Goal: Find specific page/section: Find specific page/section

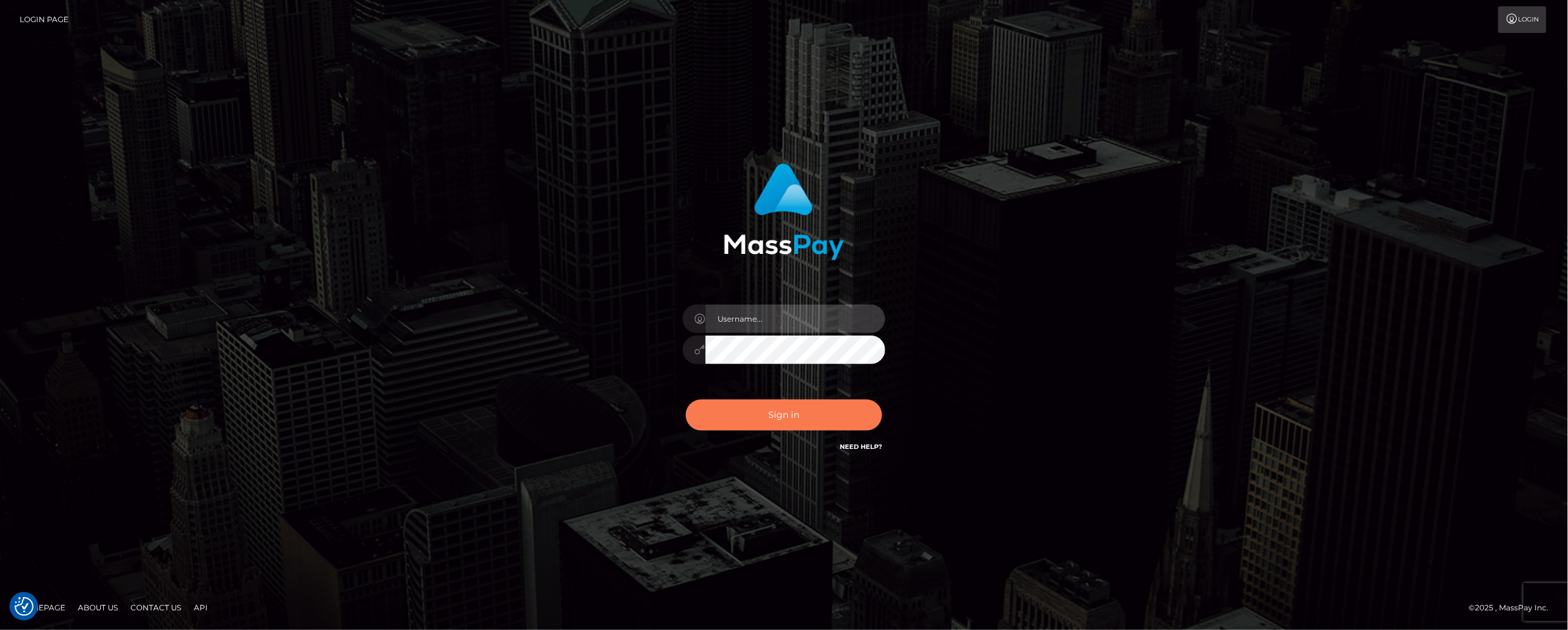
type input "scott.cm"
click at [782, 409] on button "Sign in" at bounding box center [784, 415] width 196 height 31
type input "scott.cm"
click at [789, 420] on button "Sign in" at bounding box center [784, 415] width 196 height 31
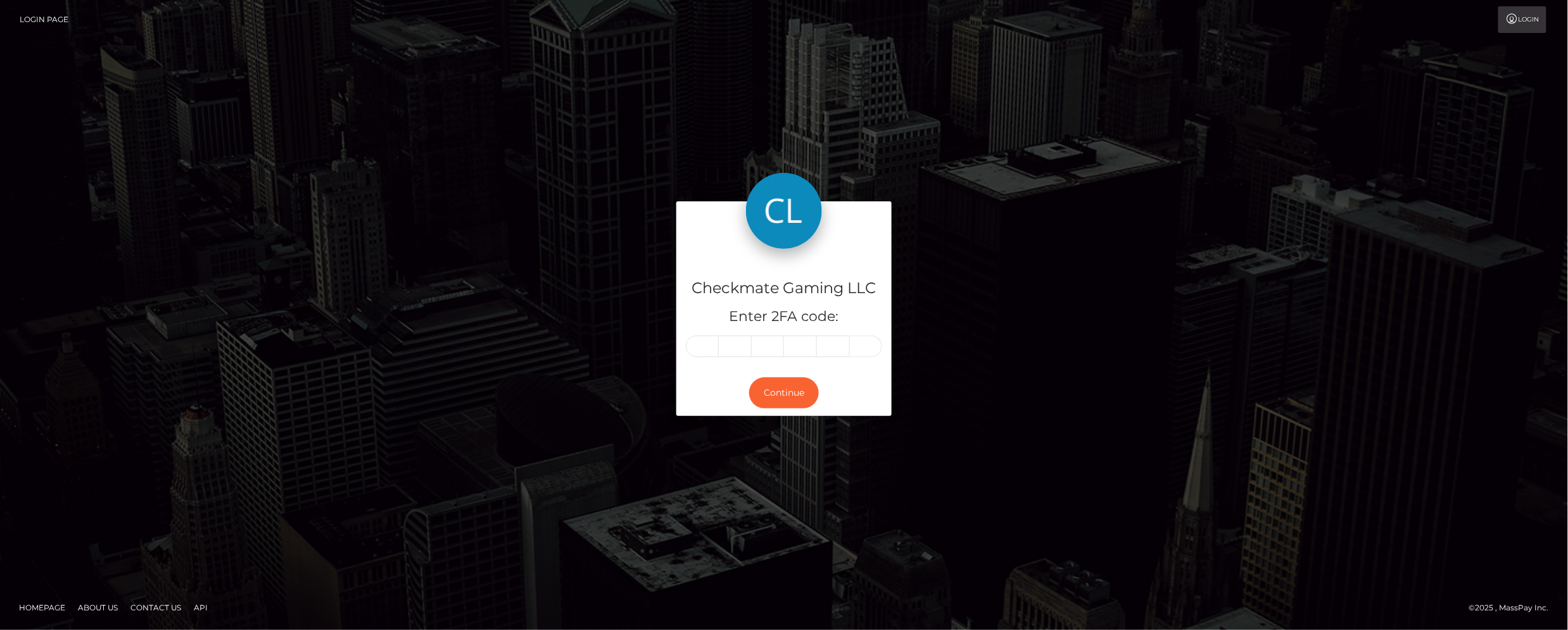
click at [707, 342] on input "text" at bounding box center [702, 347] width 33 height 22
type input "5"
type input "6"
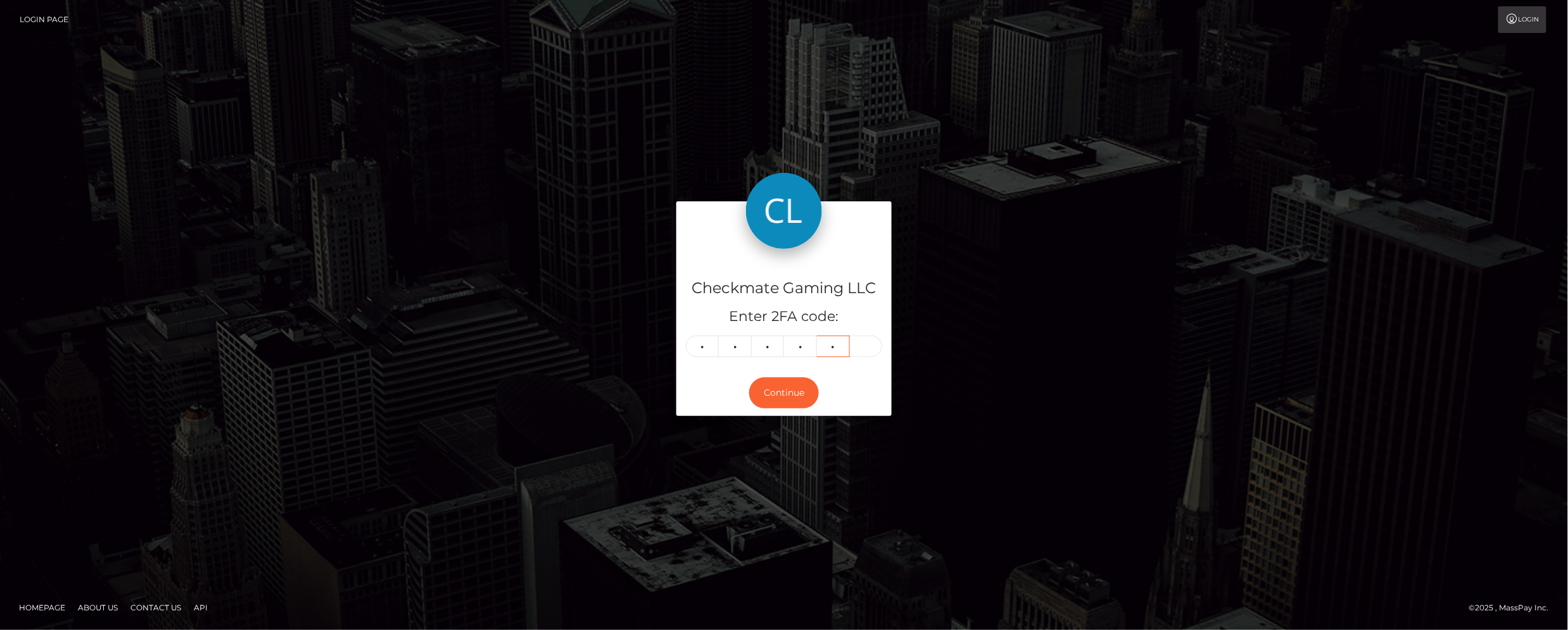
type input "6"
type input "1"
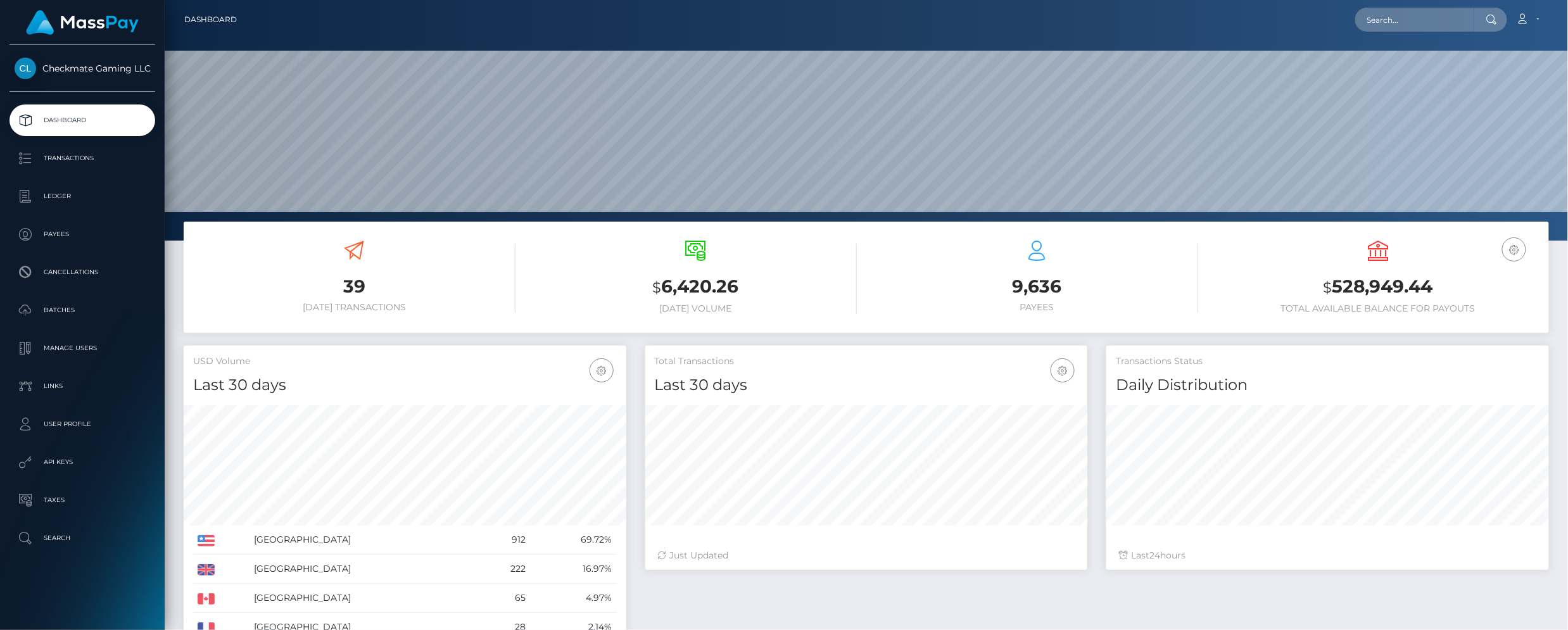
scroll to position [224, 442]
click at [49, 231] on p "Payees" at bounding box center [82, 234] width 135 height 19
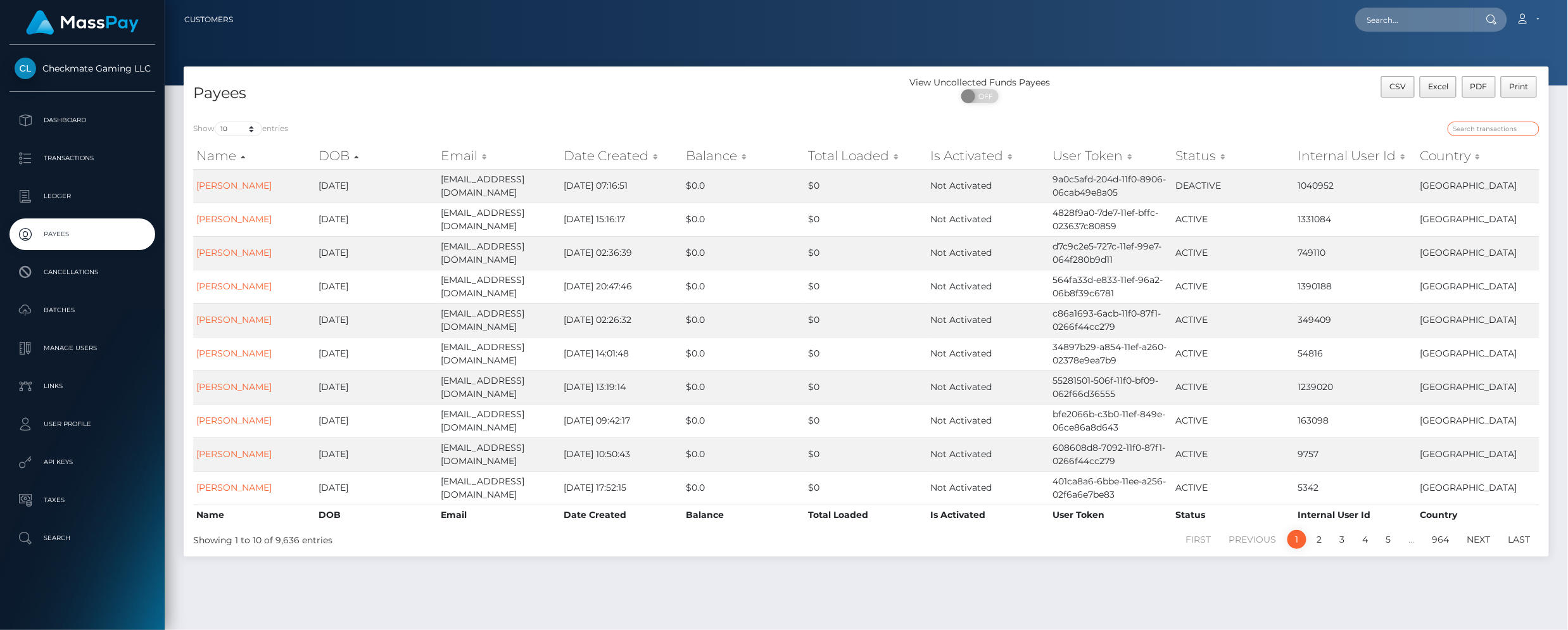
paste input "1227202"
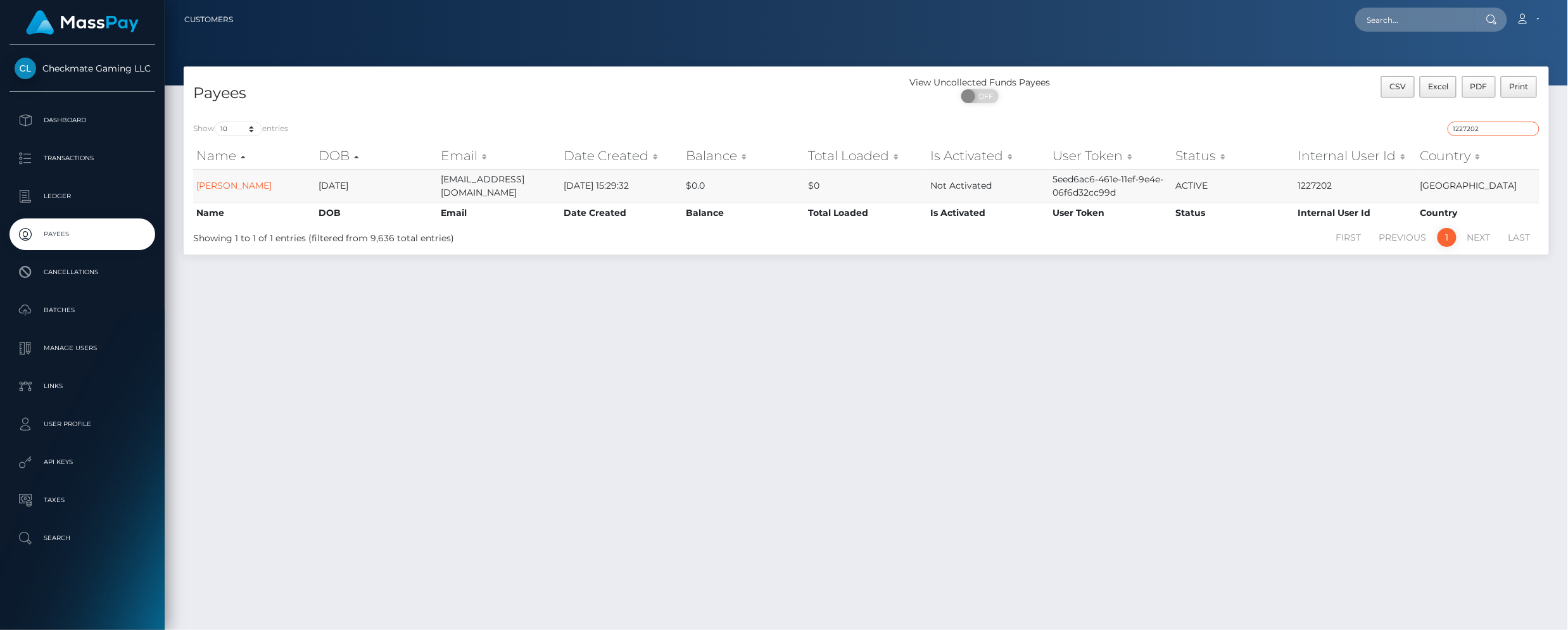
type input "1227202"
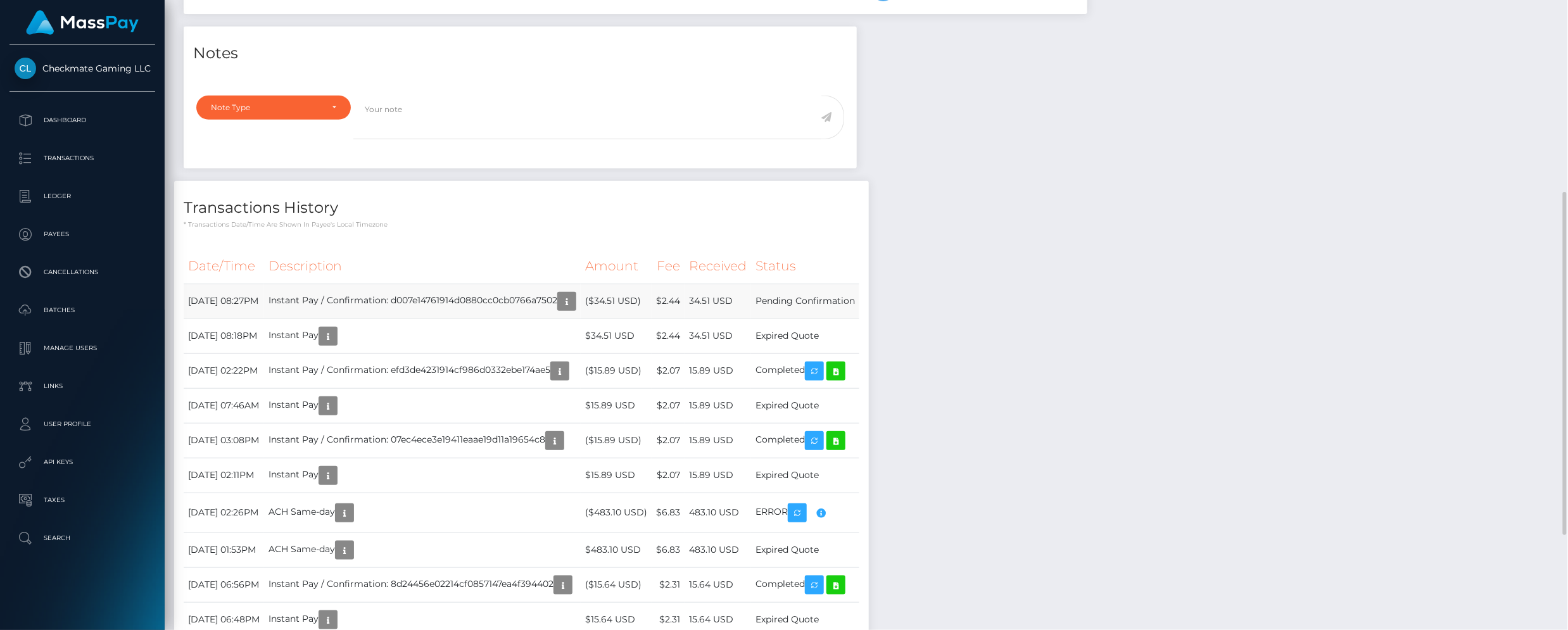
scroll to position [152, 442]
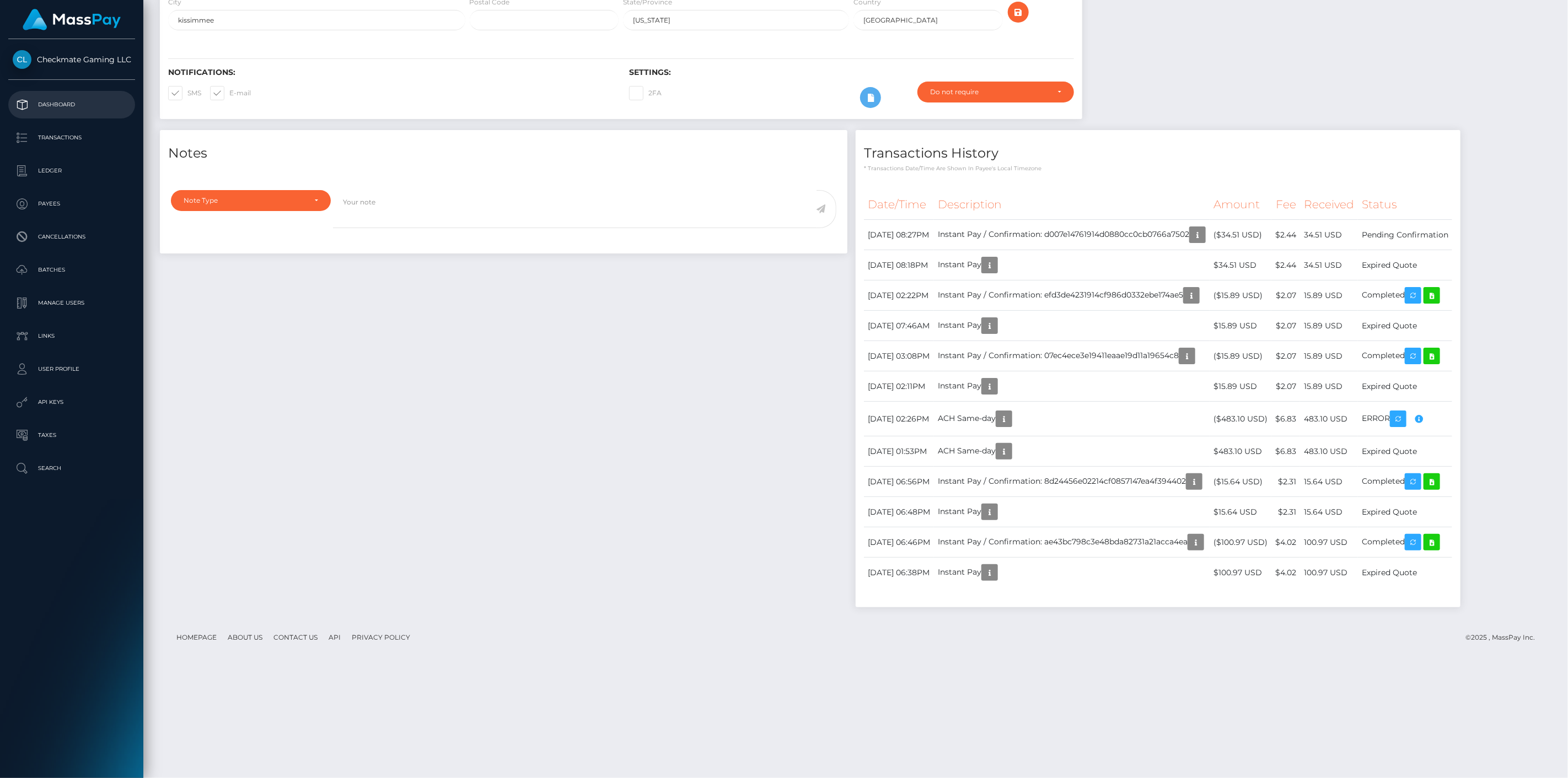
scroll to position [132, 453]
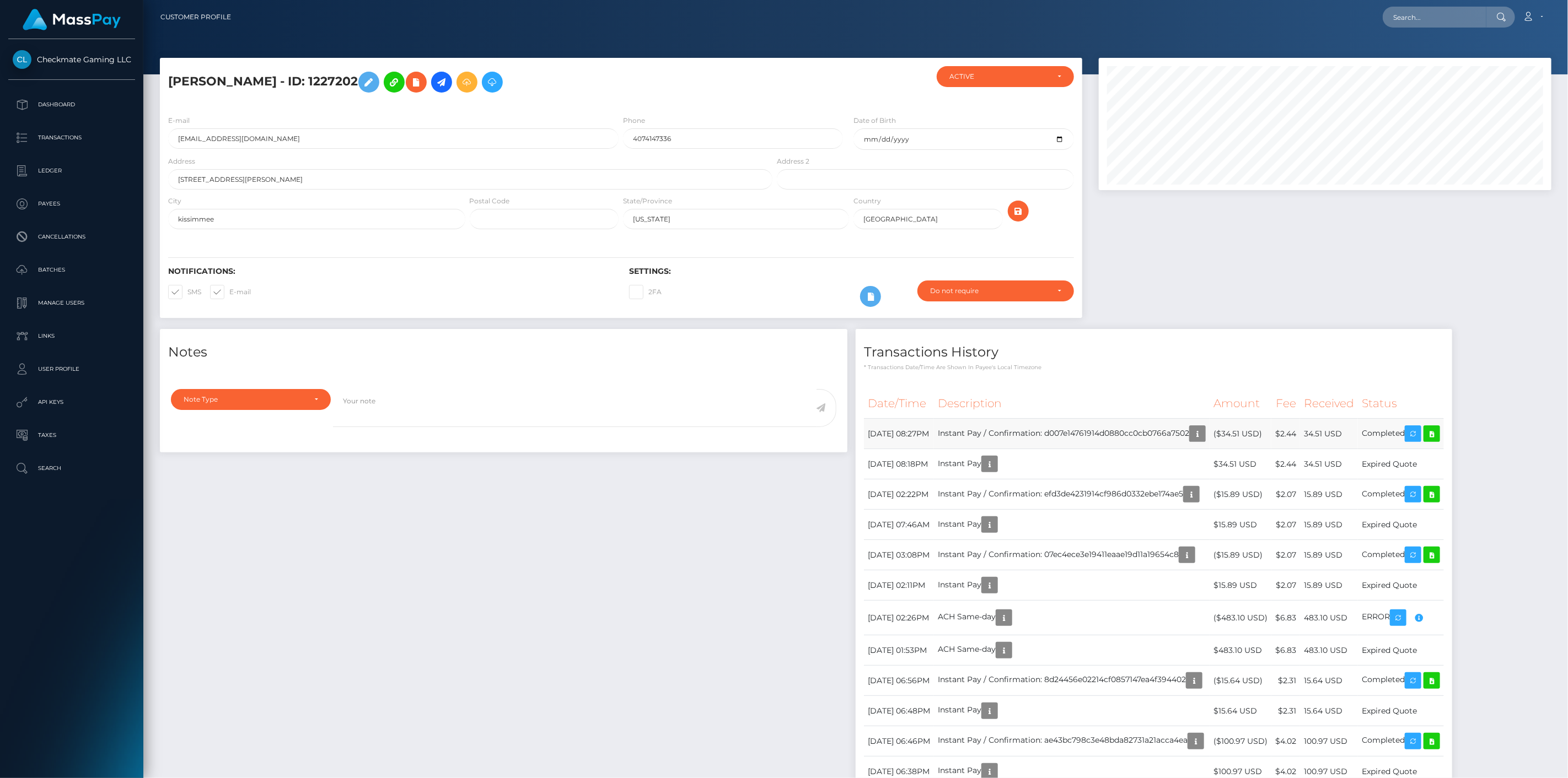
scroll to position [132, 453]
